Goal: Navigation & Orientation: Find specific page/section

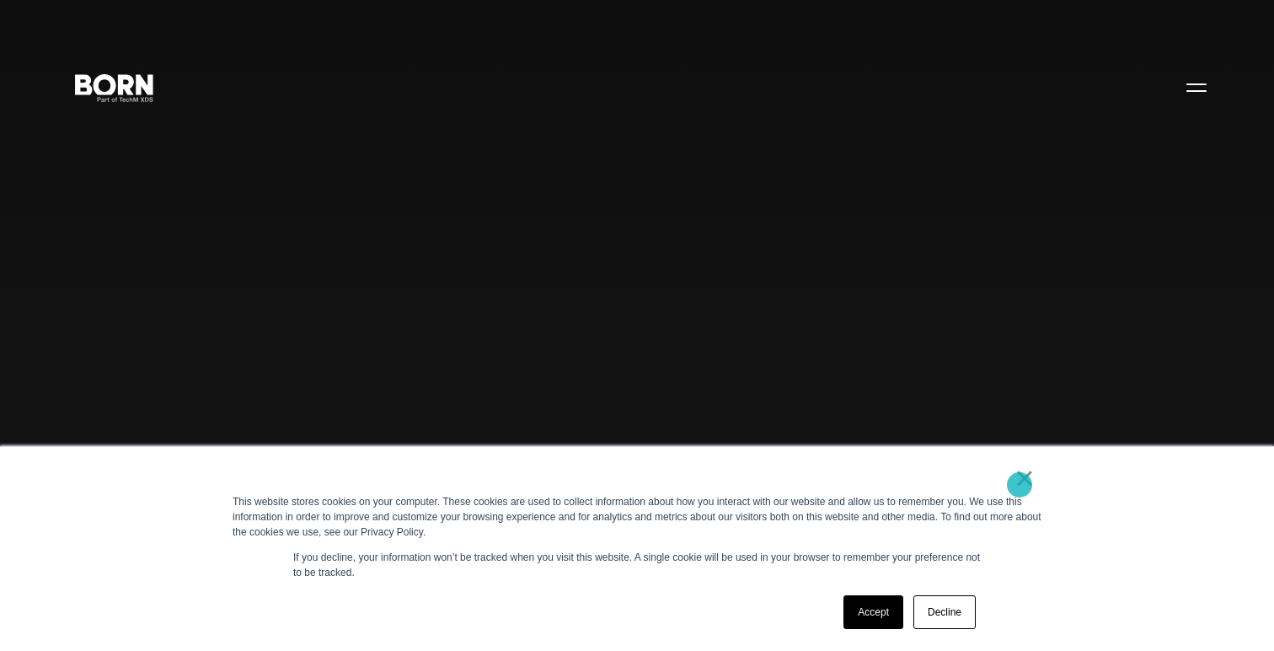
click at [1020, 485] on link "×" at bounding box center [1025, 477] width 20 height 15
click at [865, 610] on link "Accept" at bounding box center [874, 612] width 60 height 34
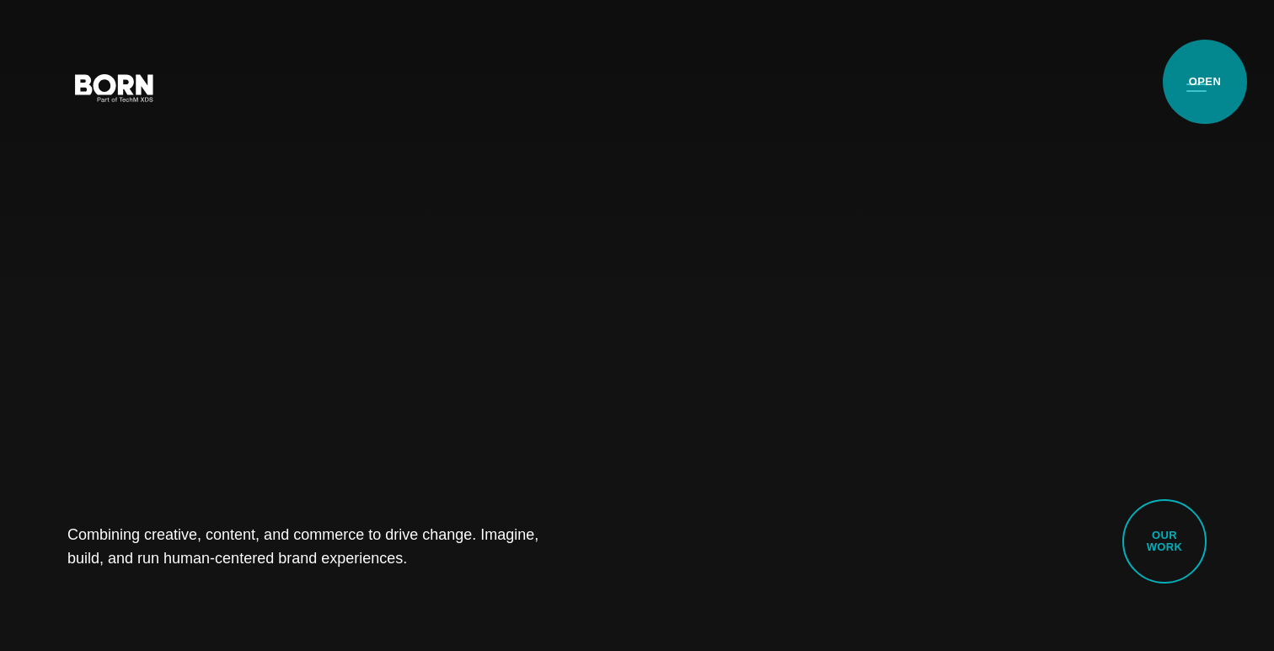
click at [1205, 82] on button "Primary Menu" at bounding box center [1196, 86] width 40 height 35
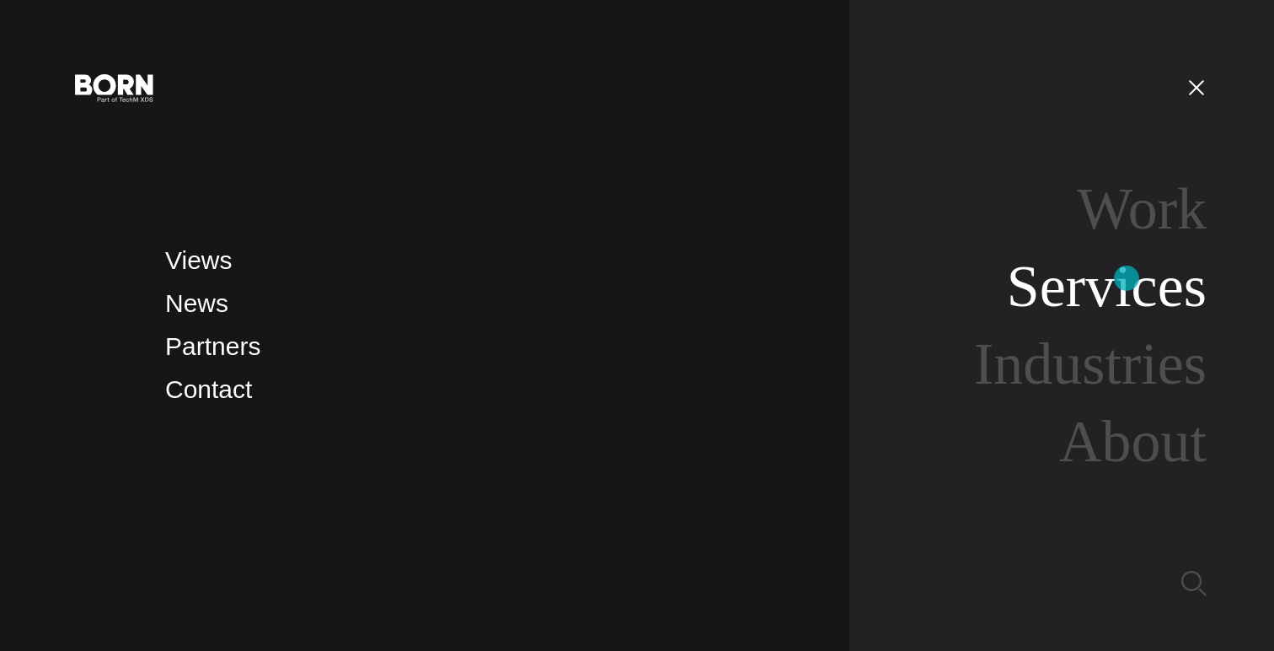
click at [1127, 278] on link "Services" at bounding box center [1107, 286] width 200 height 65
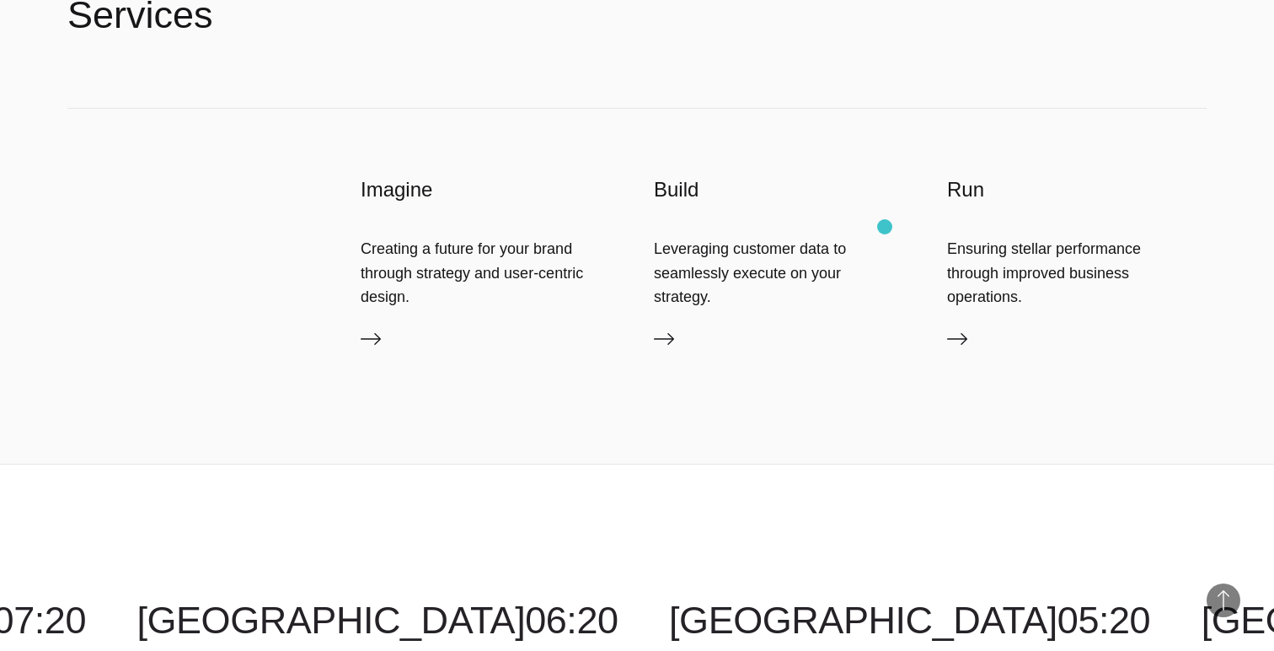
scroll to position [3971, 0]
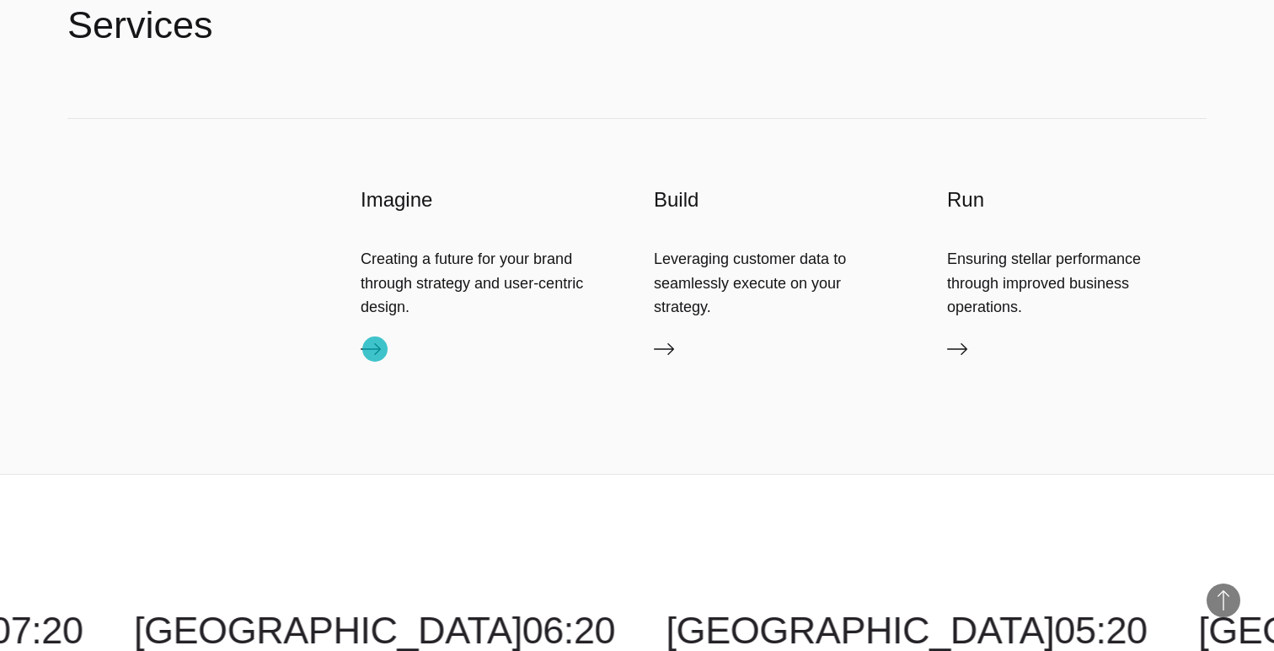
click at [375, 349] on icon at bounding box center [371, 349] width 20 height 12
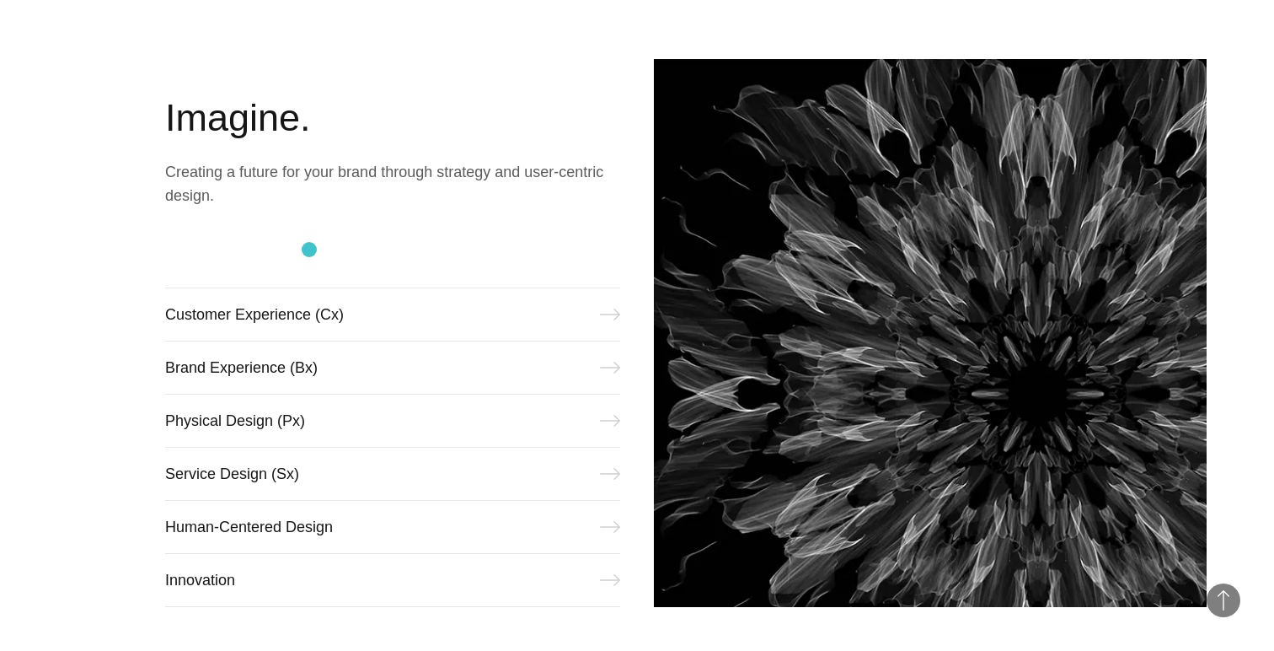
scroll to position [664, 0]
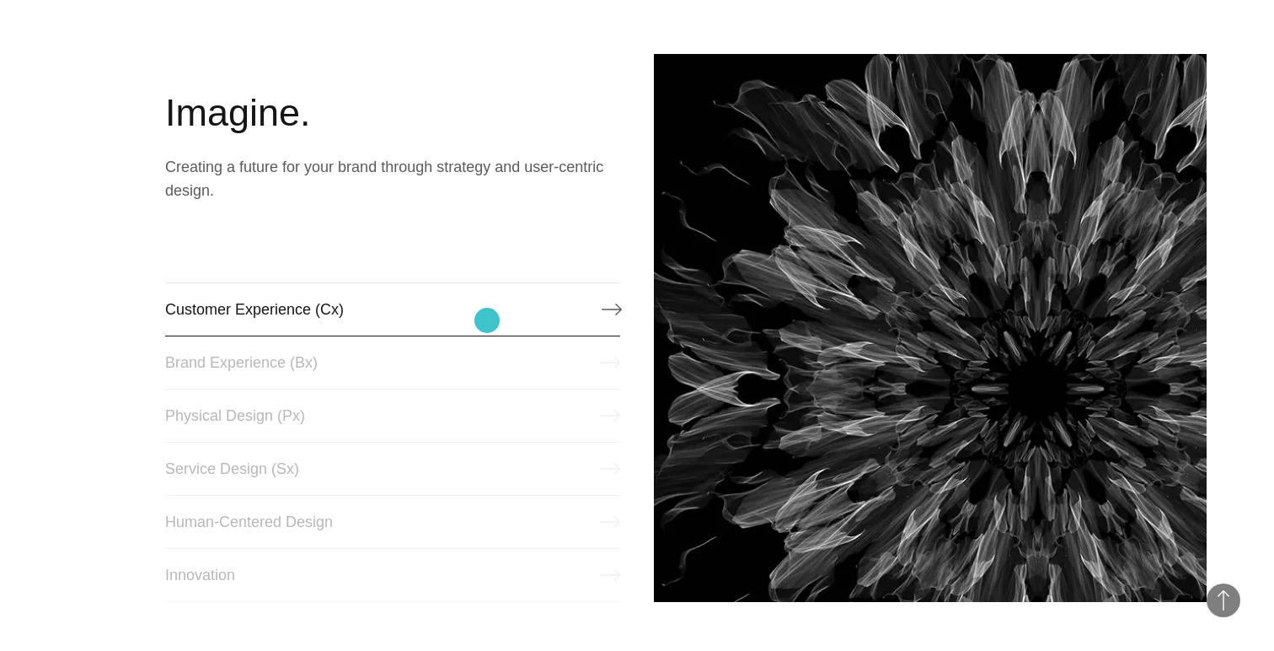
click at [487, 320] on link "Customer Experience (Cx)" at bounding box center [392, 309] width 455 height 54
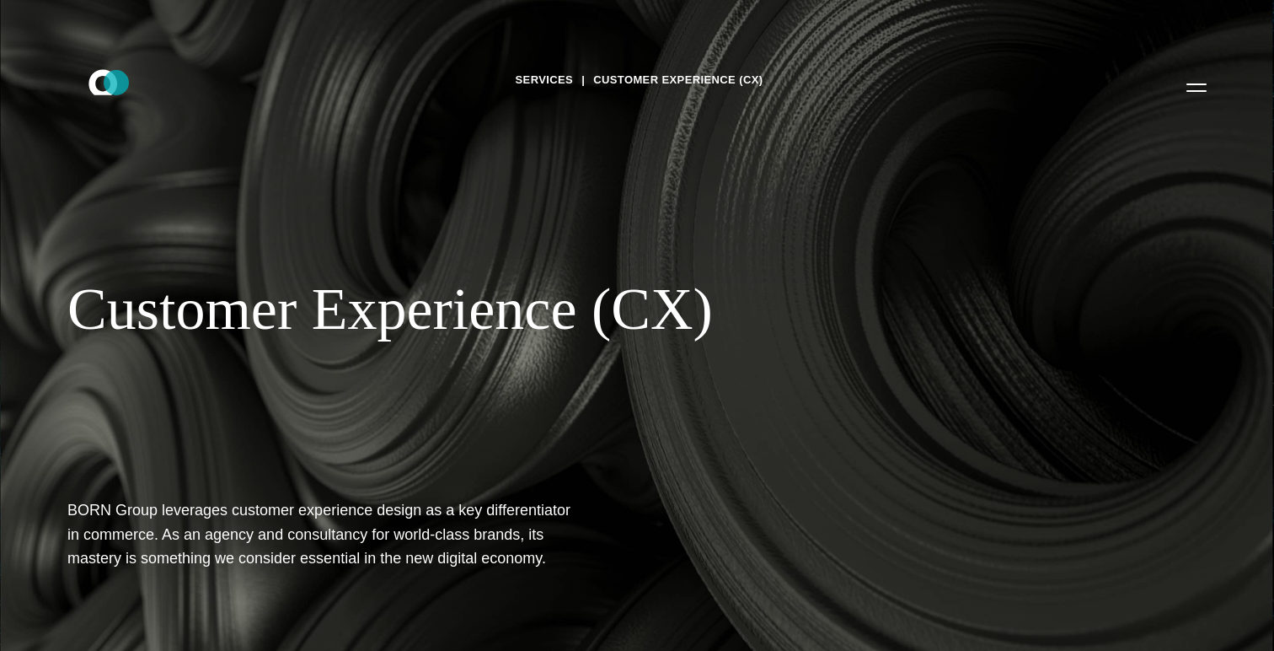
click at [115, 75] on icon ".st0{display:none;} .st1{display:inline;} .st2{font-family:'HelveticaNeue-Mediu…" at bounding box center [115, 87] width 108 height 44
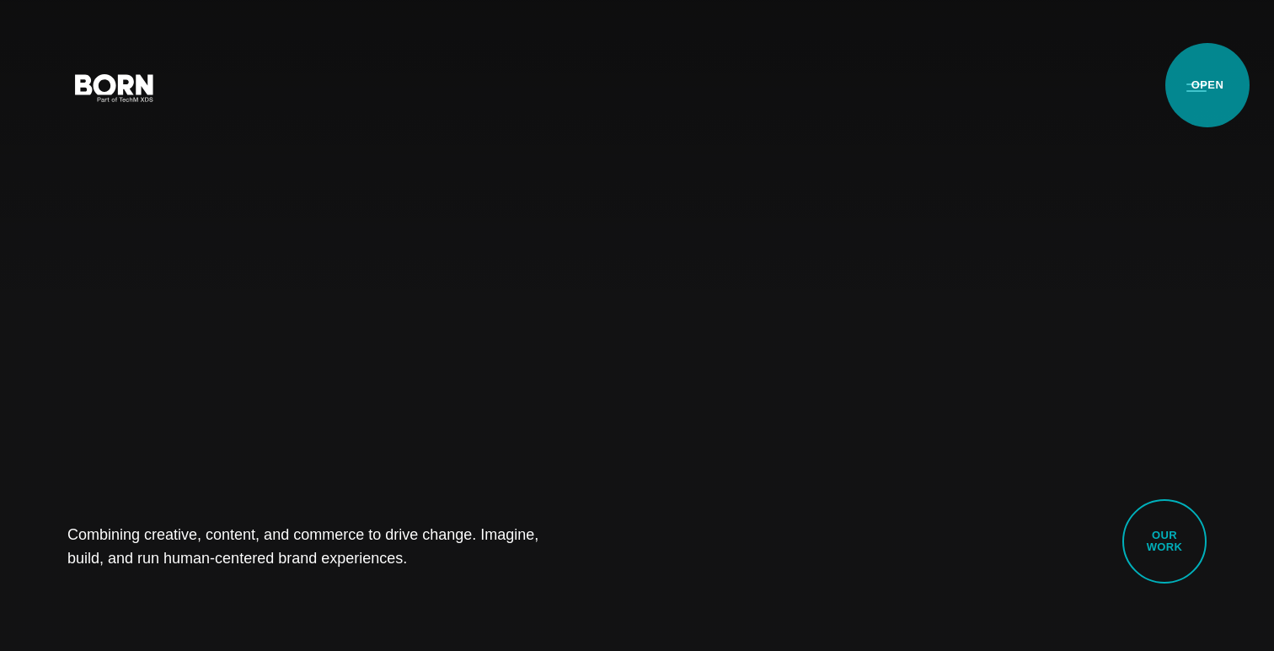
click at [1208, 85] on button "Primary Menu" at bounding box center [1196, 86] width 40 height 35
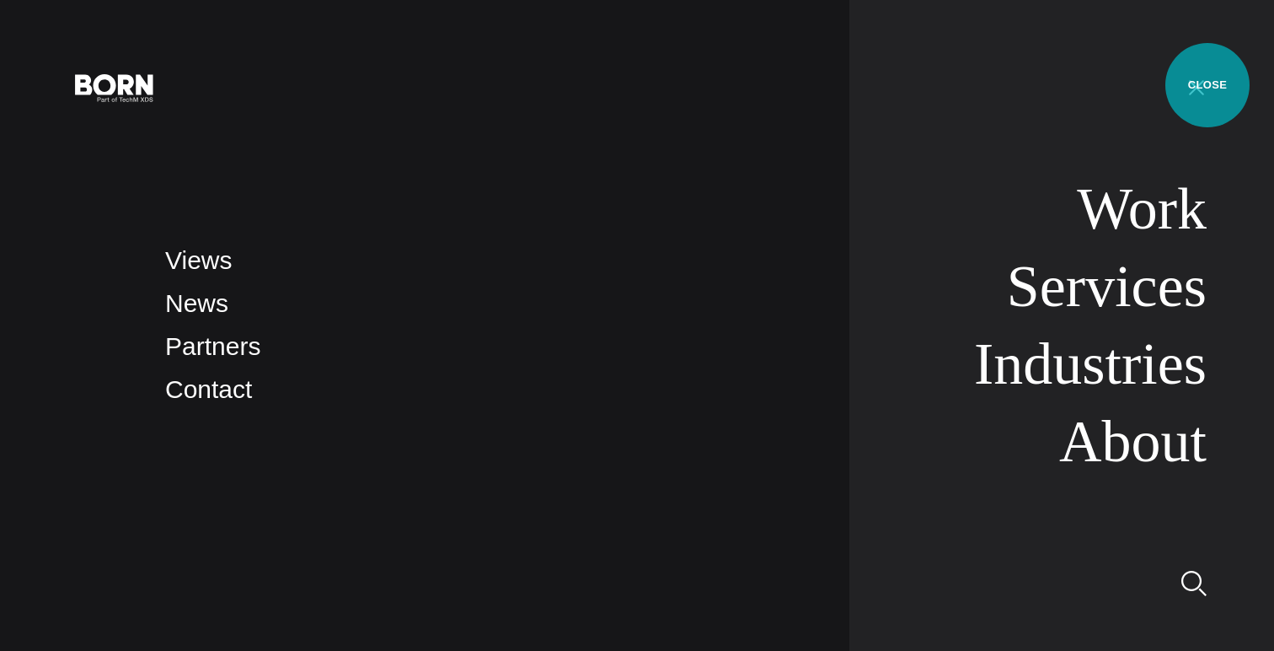
click at [1208, 85] on button "Primary Menu" at bounding box center [1196, 86] width 40 height 35
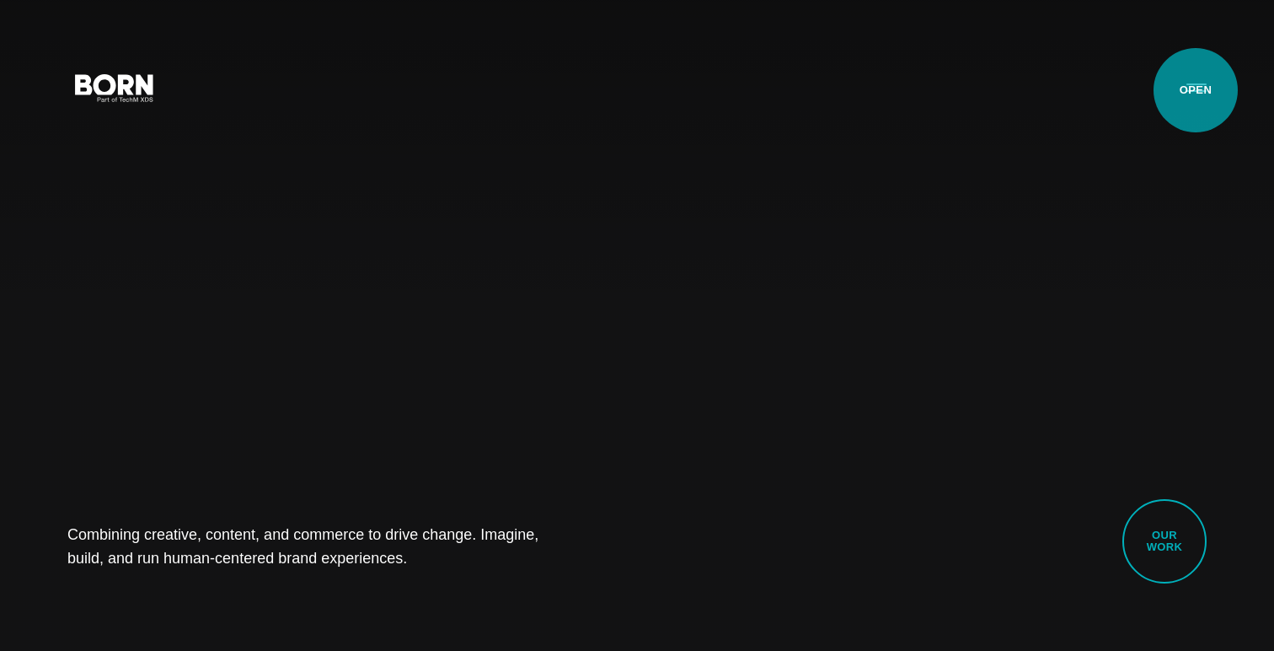
click at [1196, 90] on button "Primary Menu" at bounding box center [1196, 86] width 40 height 35
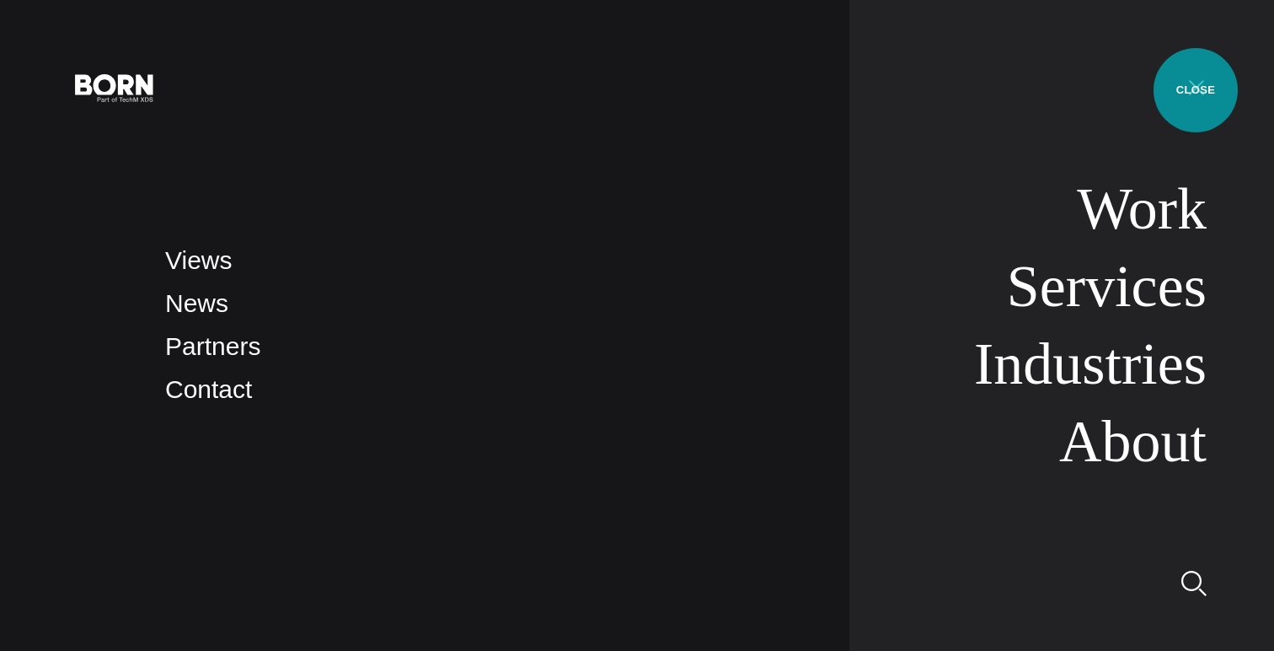
click at [1196, 90] on button "Primary Menu" at bounding box center [1196, 86] width 40 height 35
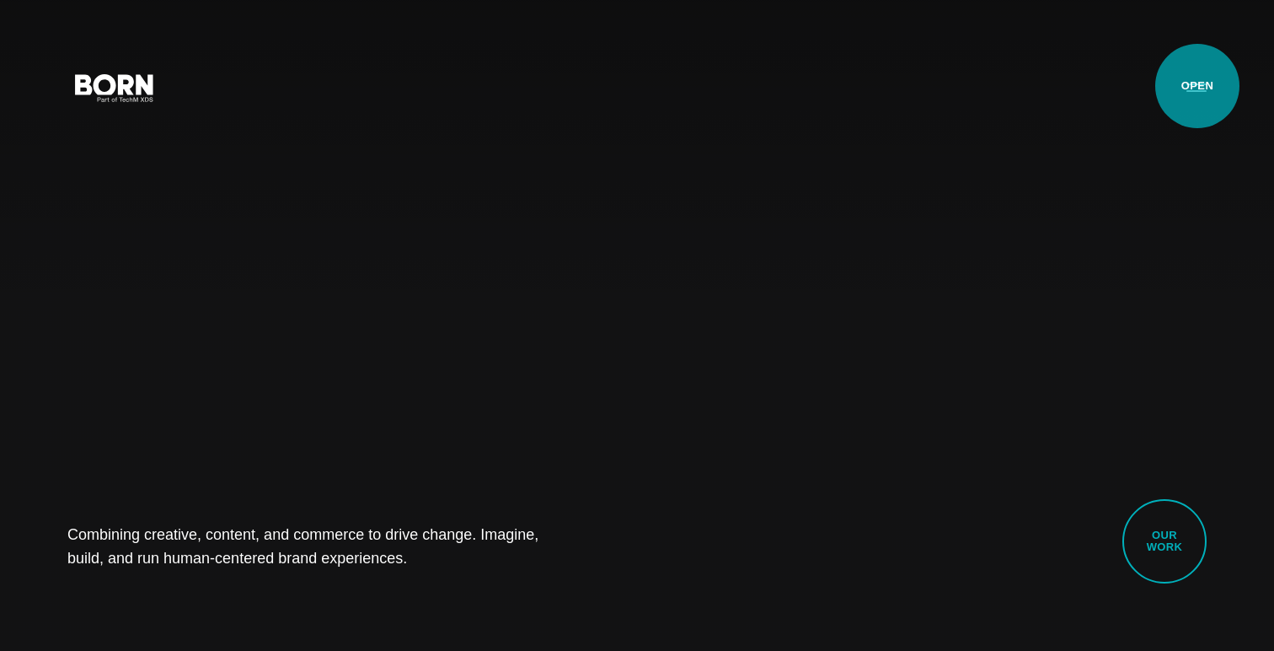
click at [1197, 86] on button "Primary Menu" at bounding box center [1196, 86] width 40 height 35
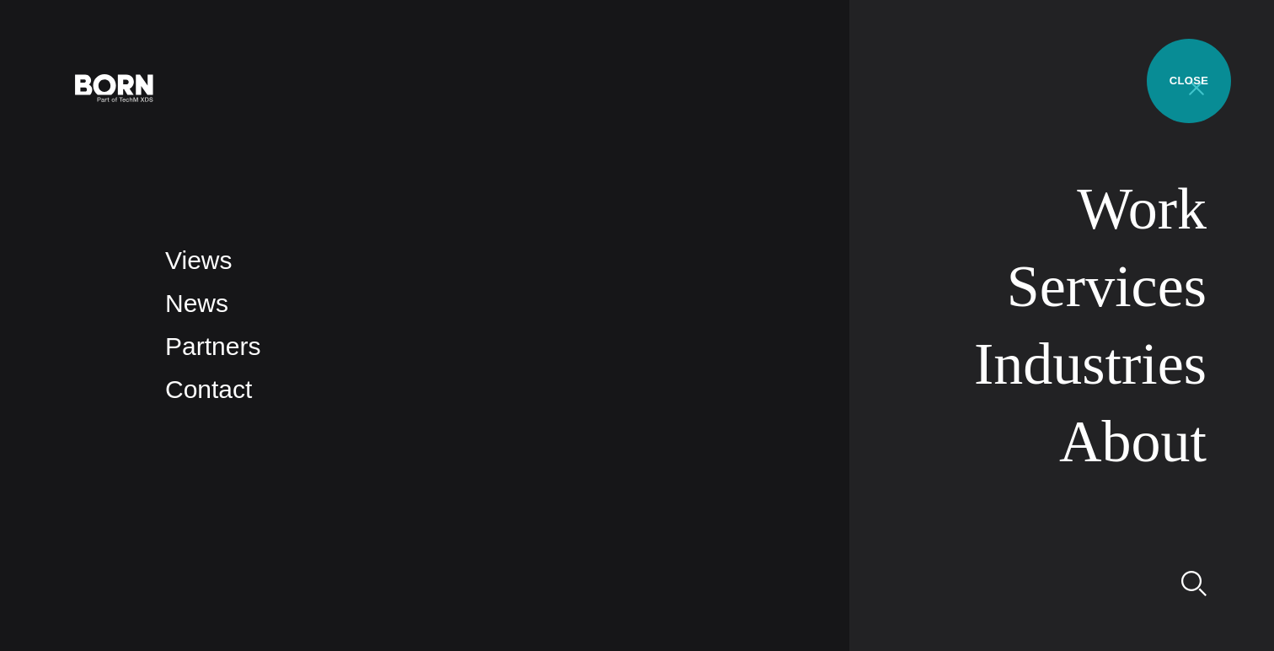
click at [1189, 81] on button "Primary Menu" at bounding box center [1196, 86] width 40 height 35
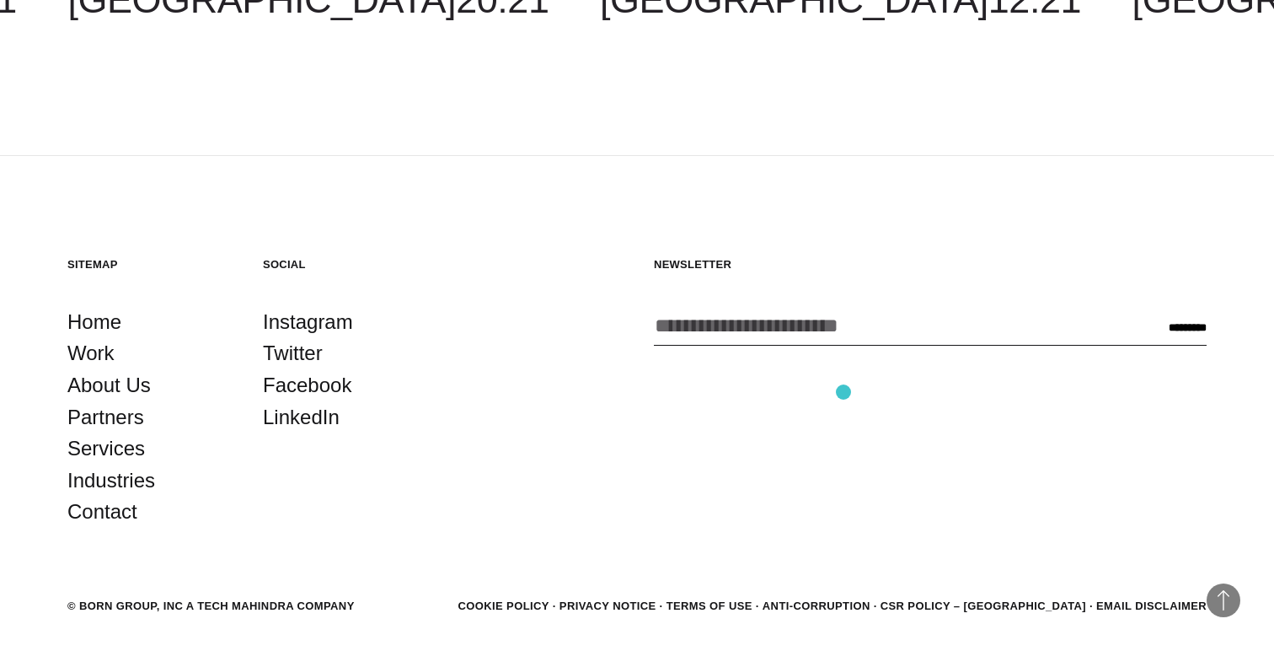
scroll to position [4678, 0]
click at [104, 315] on link "Home" at bounding box center [94, 321] width 54 height 32
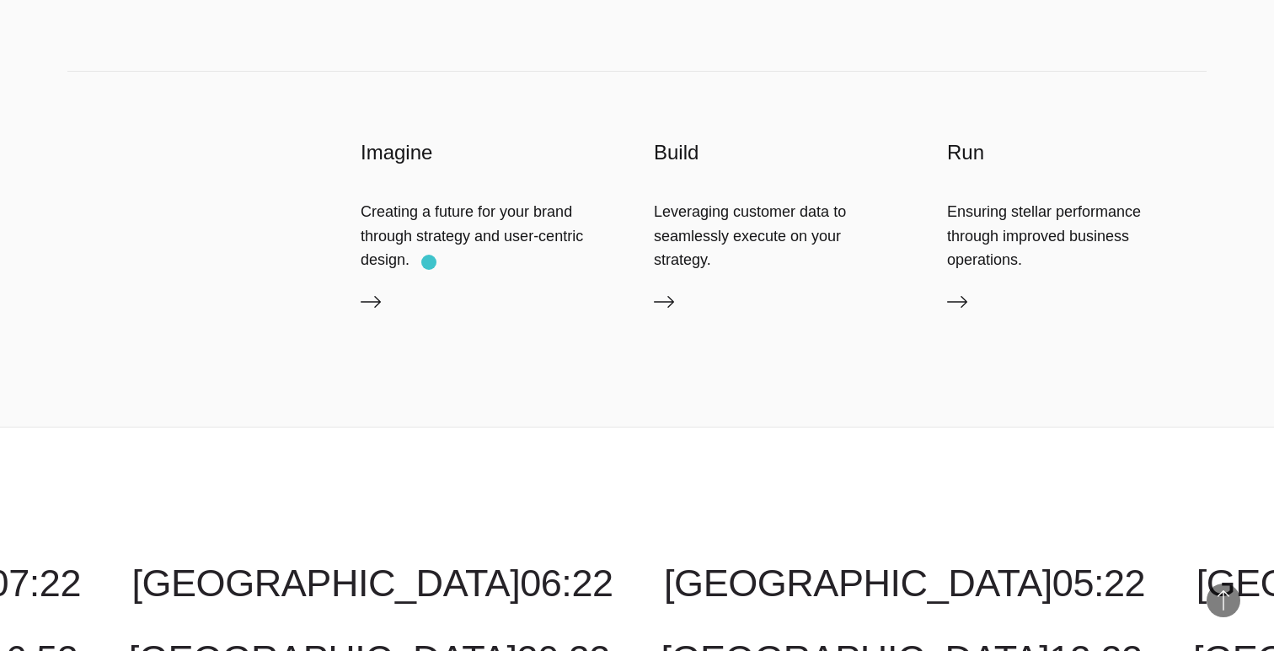
scroll to position [4743, 0]
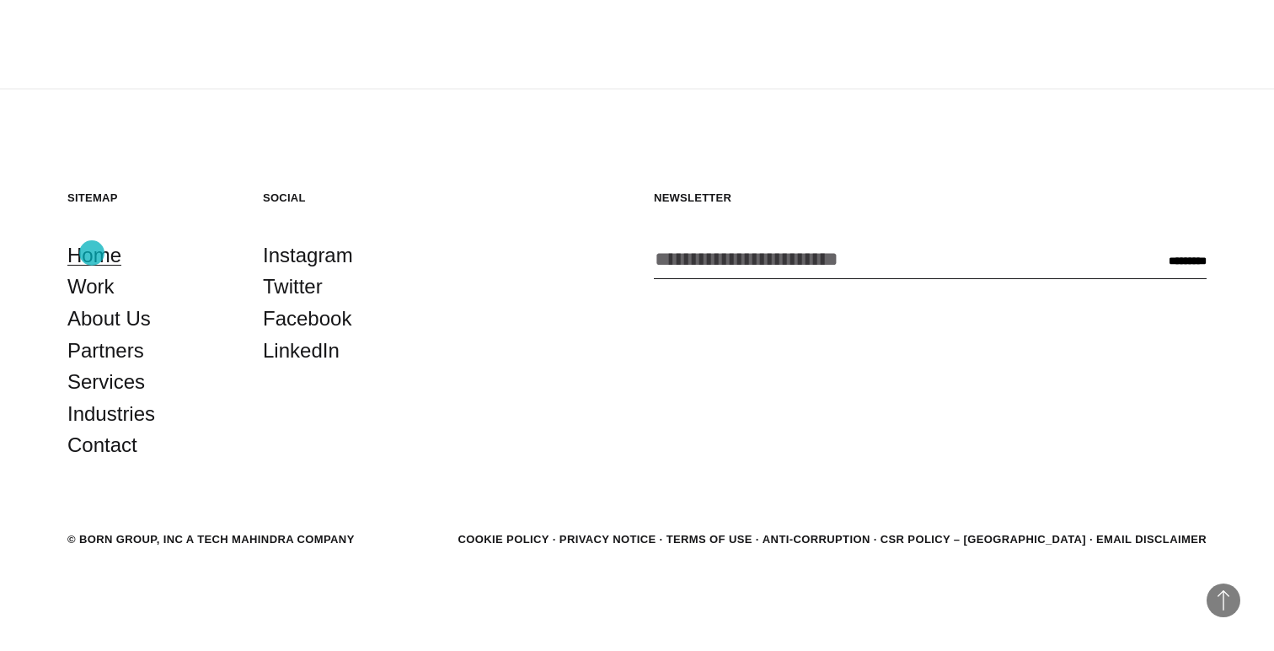
click at [92, 253] on link "Home" at bounding box center [94, 255] width 54 height 32
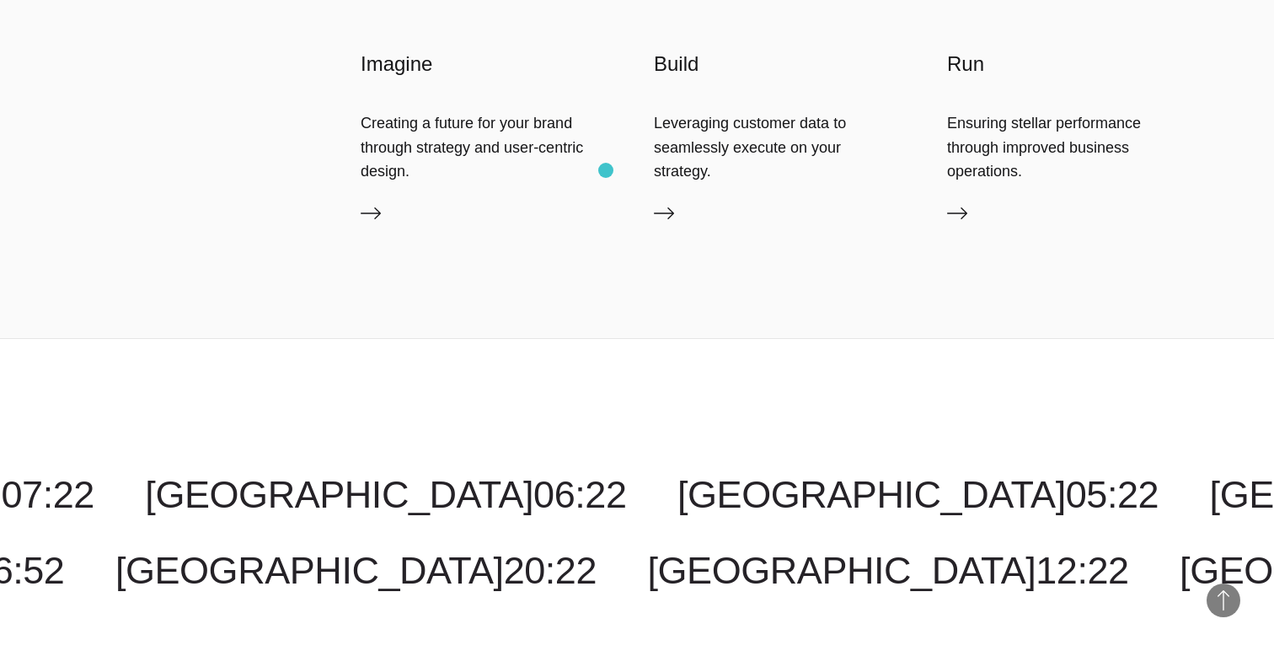
scroll to position [4107, 0]
